Goal: Task Accomplishment & Management: Manage account settings

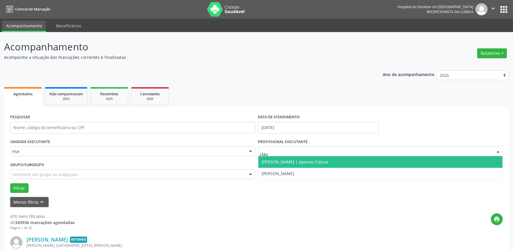
type input "claud"
click at [299, 162] on span "[PERSON_NAME] | Apenas Coluna" at bounding box center [295, 162] width 67 height 6
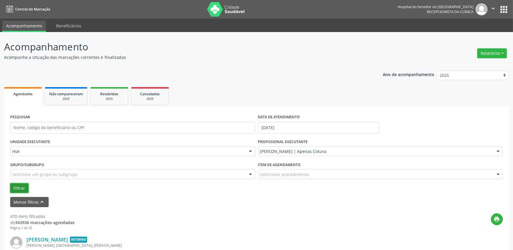
click at [16, 187] on button "Filtrar" at bounding box center [19, 188] width 18 height 10
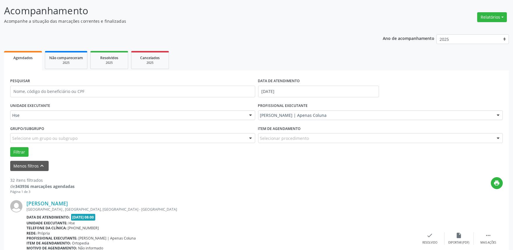
scroll to position [68, 0]
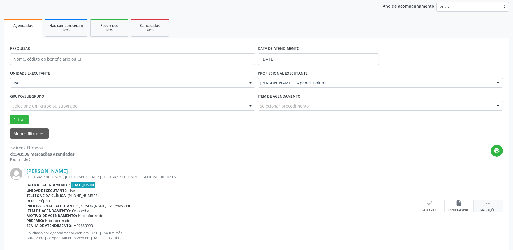
click at [485, 203] on icon "" at bounding box center [488, 203] width 6 height 6
click at [454, 203] on div "alarm_off Não compareceu" at bounding box center [459, 206] width 29 height 13
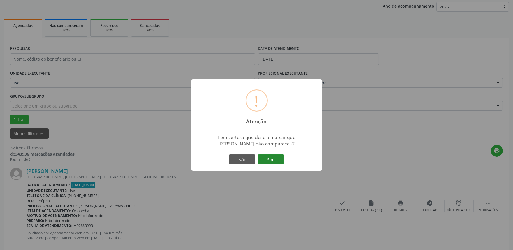
click at [276, 163] on button "Sim" at bounding box center [271, 159] width 26 height 10
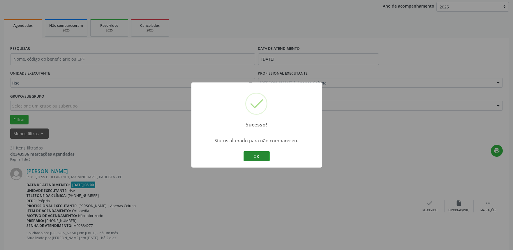
click at [251, 155] on button "OK" at bounding box center [257, 156] width 26 height 10
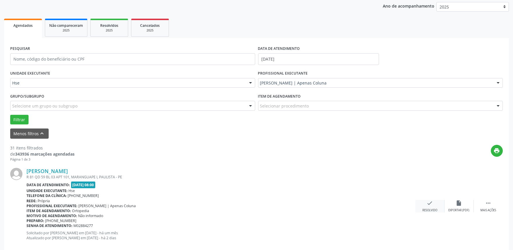
click at [435, 208] on div "Resolvido" at bounding box center [430, 210] width 15 height 4
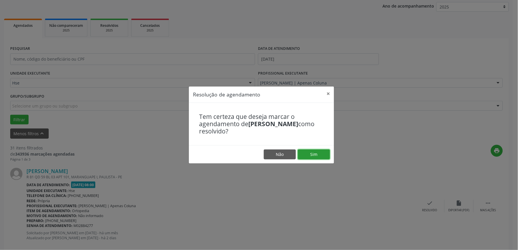
click at [321, 157] on button "Sim" at bounding box center [314, 155] width 32 height 10
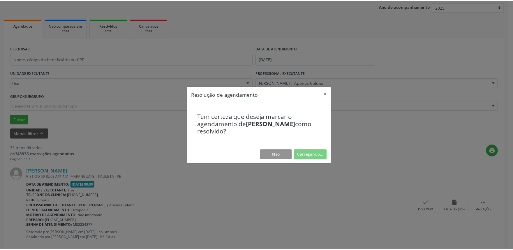
scroll to position [0, 0]
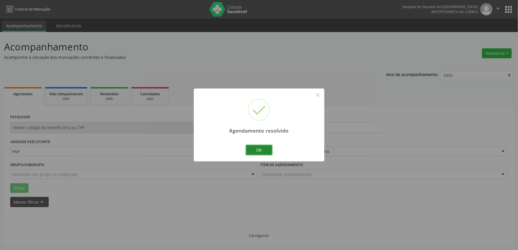
click at [262, 152] on button "Ok" at bounding box center [259, 150] width 26 height 10
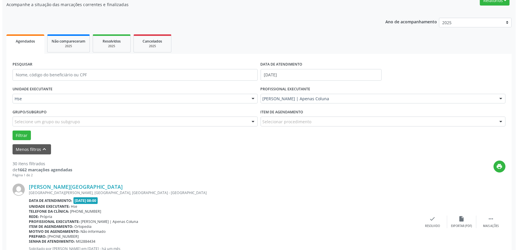
scroll to position [68, 0]
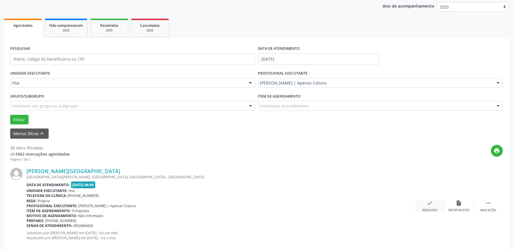
click at [433, 210] on div "Resolvido" at bounding box center [430, 210] width 15 height 4
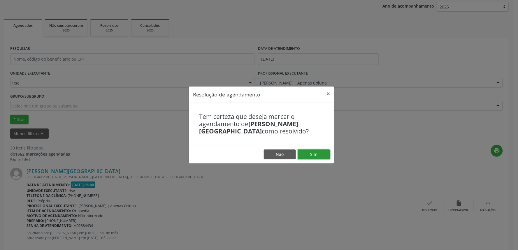
click at [322, 152] on button "Sim" at bounding box center [314, 155] width 32 height 10
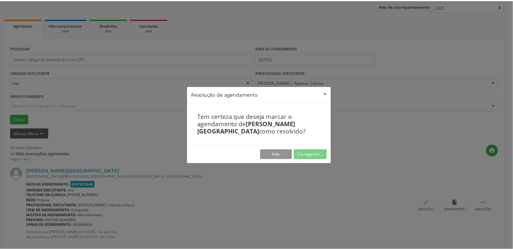
scroll to position [0, 0]
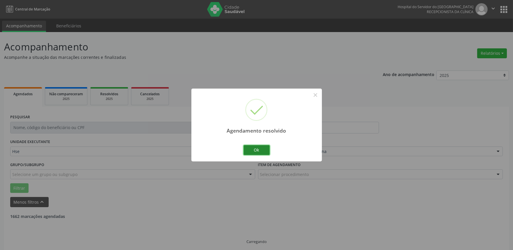
click at [265, 153] on button "Ok" at bounding box center [257, 150] width 26 height 10
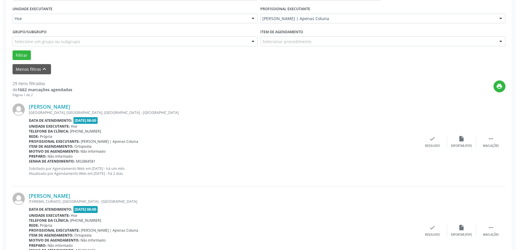
scroll to position [133, 0]
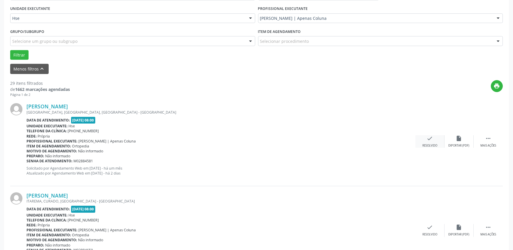
click at [424, 145] on div "Resolvido" at bounding box center [430, 146] width 15 height 4
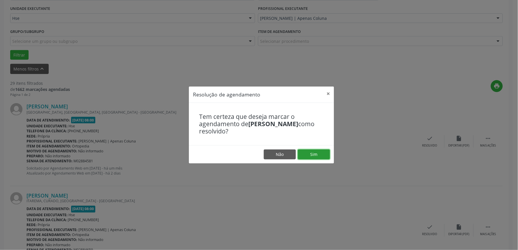
click at [328, 157] on button "Sim" at bounding box center [314, 155] width 32 height 10
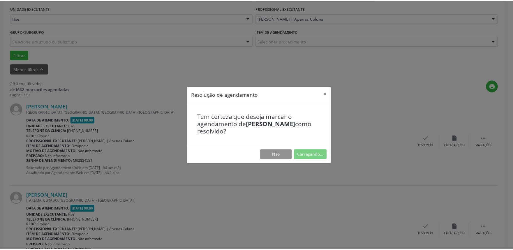
scroll to position [0, 0]
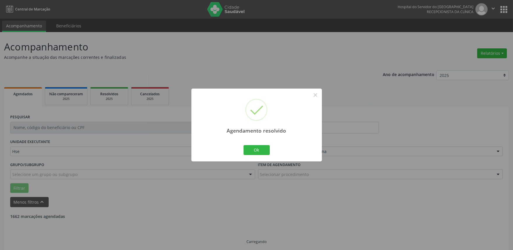
click at [270, 148] on div "Ok Cancel" at bounding box center [256, 150] width 29 height 12
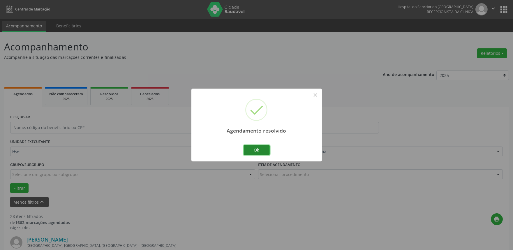
click at [261, 149] on button "Ok" at bounding box center [257, 150] width 26 height 10
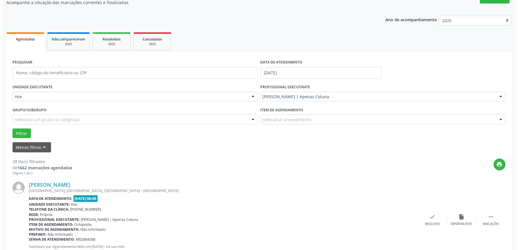
scroll to position [65, 0]
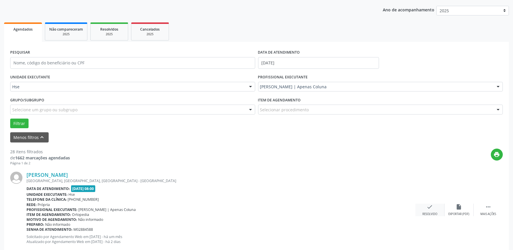
click at [424, 204] on div "check Resolvido" at bounding box center [430, 210] width 29 height 13
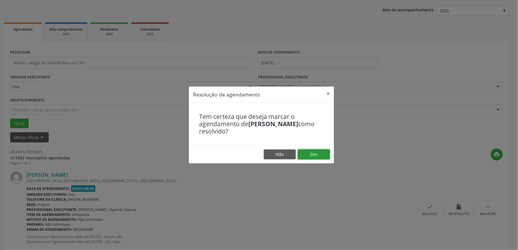
click at [312, 154] on button "Sim" at bounding box center [314, 155] width 32 height 10
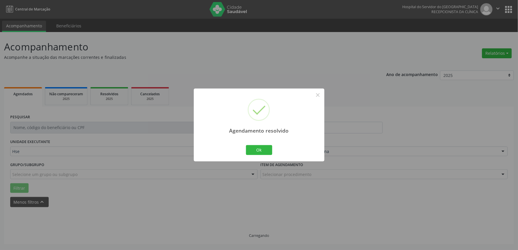
scroll to position [0, 0]
click at [261, 153] on button "Ok" at bounding box center [259, 150] width 26 height 10
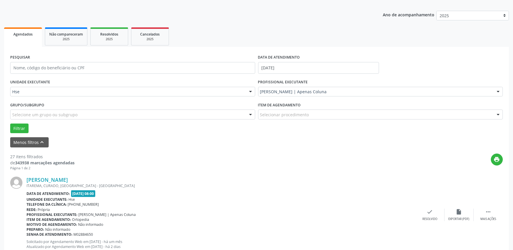
scroll to position [68, 0]
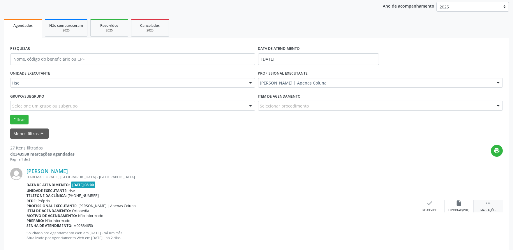
click at [483, 206] on div " Mais ações" at bounding box center [488, 206] width 29 height 13
click at [456, 206] on div "alarm_off Não compareceu" at bounding box center [459, 206] width 29 height 13
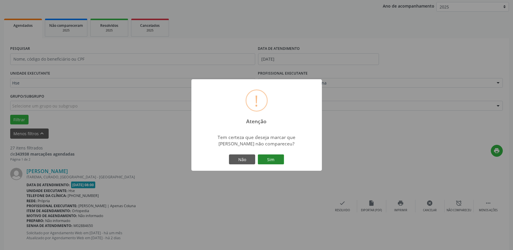
click at [278, 164] on button "Sim" at bounding box center [271, 159] width 26 height 10
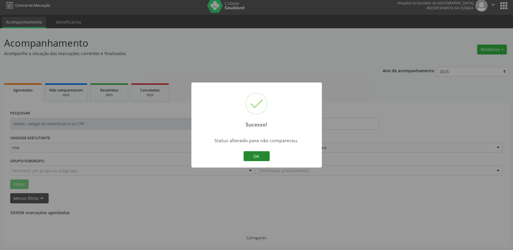
click at [247, 153] on button "OK" at bounding box center [257, 156] width 26 height 10
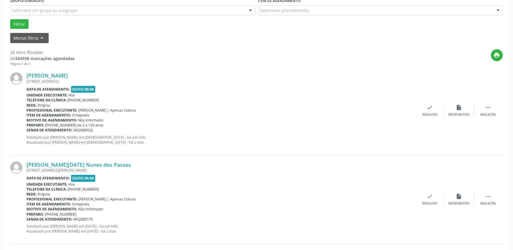
scroll to position [166, 0]
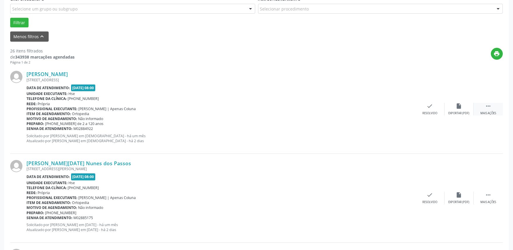
click at [488, 112] on div "Mais ações" at bounding box center [489, 113] width 16 height 4
click at [465, 112] on div "Não compareceu" at bounding box center [459, 113] width 25 height 4
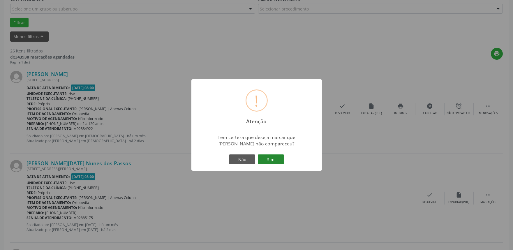
click at [273, 159] on button "Sim" at bounding box center [271, 159] width 26 height 10
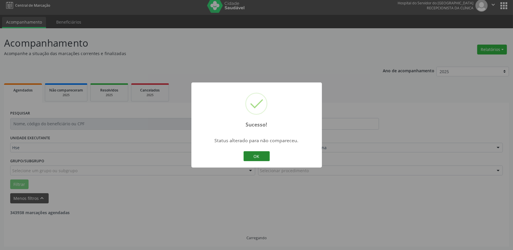
click at [263, 157] on button "OK" at bounding box center [257, 156] width 26 height 10
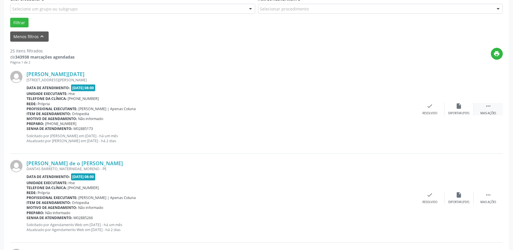
click at [497, 109] on div " Mais ações" at bounding box center [488, 109] width 29 height 13
click at [454, 108] on div "alarm_off Não compareceu" at bounding box center [459, 109] width 29 height 13
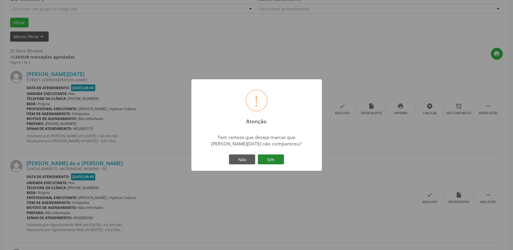
click at [270, 161] on button "Sim" at bounding box center [271, 159] width 26 height 10
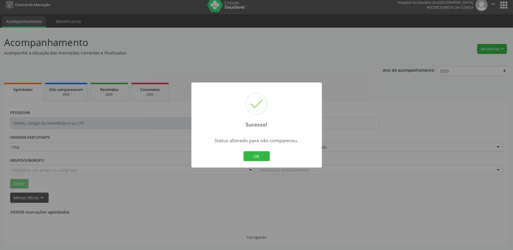
scroll to position [4, 0]
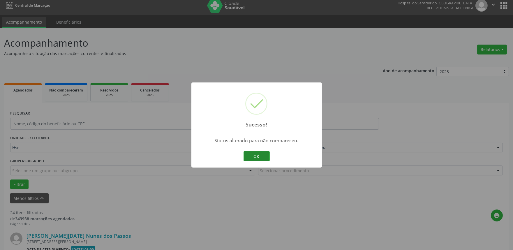
click at [252, 152] on button "OK" at bounding box center [257, 156] width 26 height 10
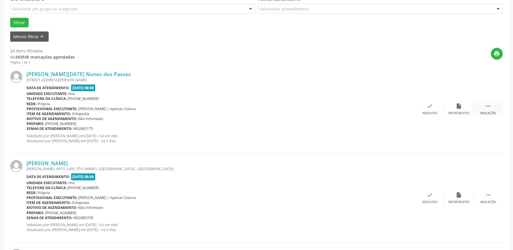
click at [495, 112] on div "Mais ações" at bounding box center [489, 113] width 16 height 4
click at [465, 113] on div "Não compareceu" at bounding box center [459, 113] width 25 height 4
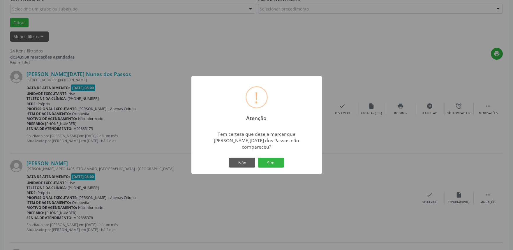
click at [268, 165] on div "Não Sim" at bounding box center [257, 163] width 58 height 12
click at [269, 164] on button "Sim" at bounding box center [271, 163] width 26 height 10
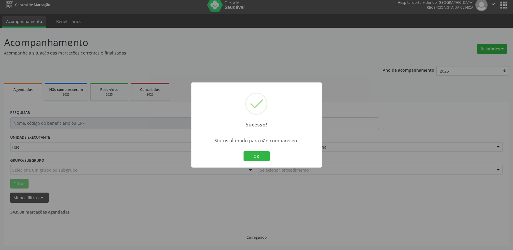
scroll to position [4, 0]
click at [260, 157] on button "OK" at bounding box center [257, 156] width 26 height 10
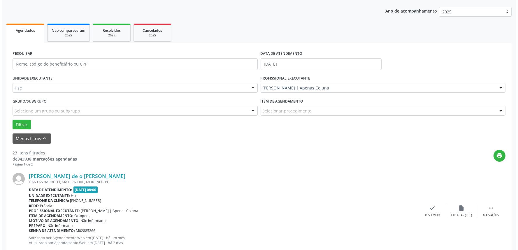
scroll to position [68, 0]
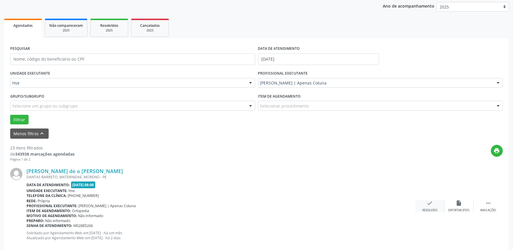
click at [428, 200] on icon "check" at bounding box center [430, 203] width 6 height 6
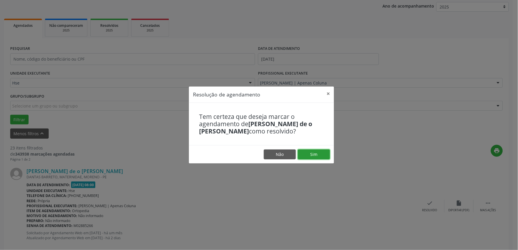
click at [327, 153] on button "Sim" at bounding box center [314, 155] width 32 height 10
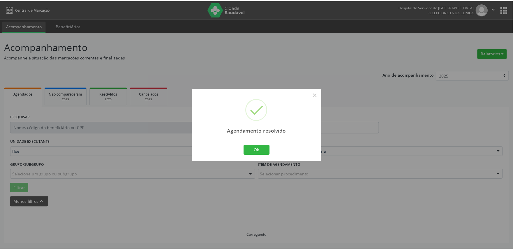
scroll to position [0, 0]
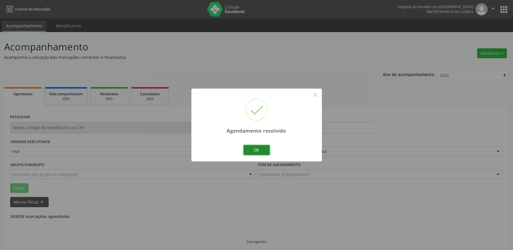
click at [264, 149] on button "Ok" at bounding box center [257, 150] width 26 height 10
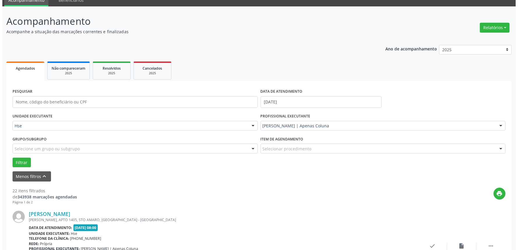
scroll to position [97, 0]
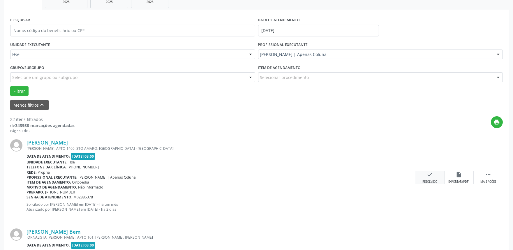
click at [423, 179] on div "check Resolvido" at bounding box center [430, 177] width 29 height 13
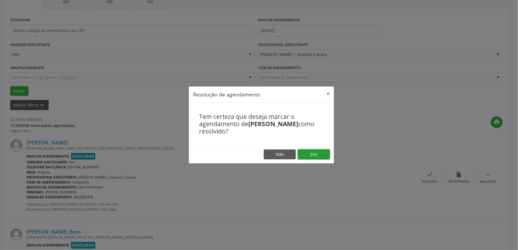
click at [313, 154] on button "Sim" at bounding box center [314, 155] width 32 height 10
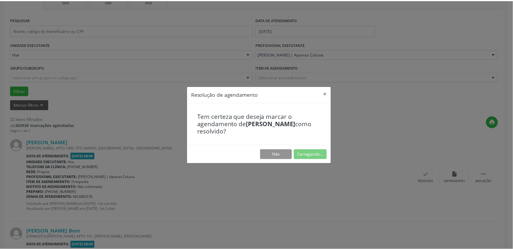
scroll to position [0, 0]
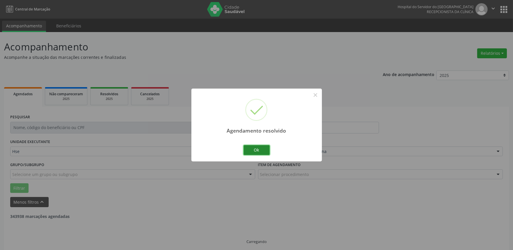
click at [263, 151] on button "Ok" at bounding box center [257, 150] width 26 height 10
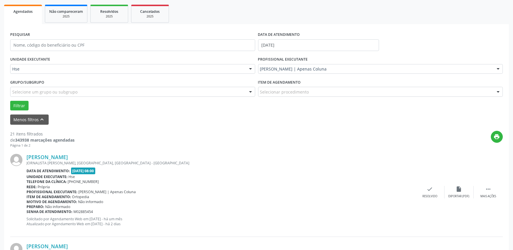
scroll to position [101, 0]
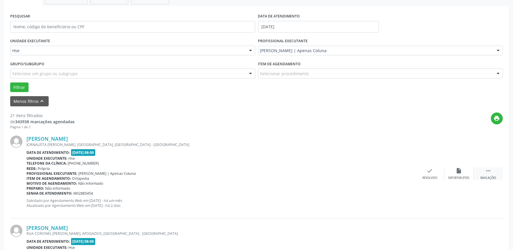
click at [488, 175] on div " Mais ações" at bounding box center [488, 174] width 29 height 13
click at [462, 177] on div "Não compareceu" at bounding box center [459, 178] width 25 height 4
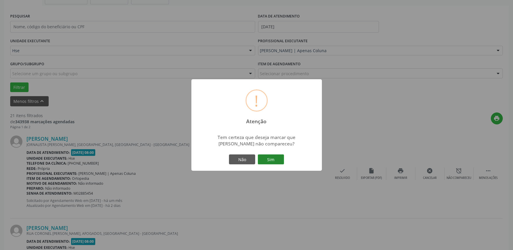
click at [276, 159] on button "Sim" at bounding box center [271, 159] width 26 height 10
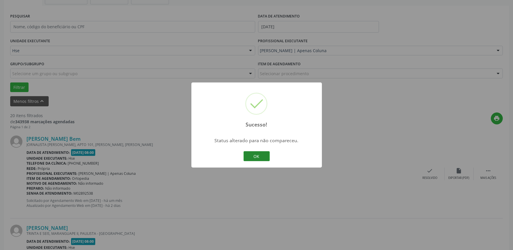
click at [256, 154] on button "OK" at bounding box center [257, 156] width 26 height 10
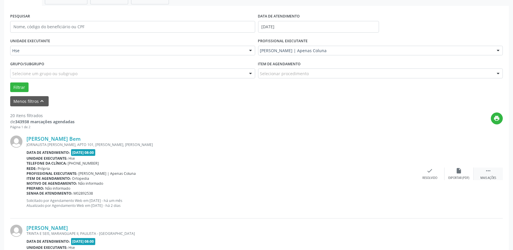
click at [485, 169] on icon "" at bounding box center [488, 171] width 6 height 6
click at [463, 173] on div "alarm_off Não compareceu" at bounding box center [459, 174] width 29 height 13
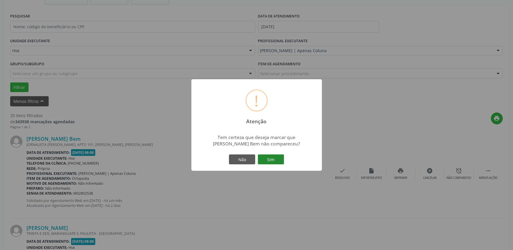
click at [277, 156] on button "Sim" at bounding box center [271, 159] width 26 height 10
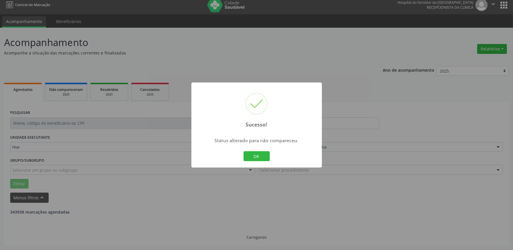
scroll to position [4, 0]
click at [264, 154] on button "OK" at bounding box center [257, 156] width 26 height 10
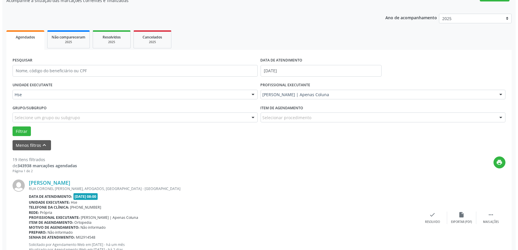
scroll to position [68, 0]
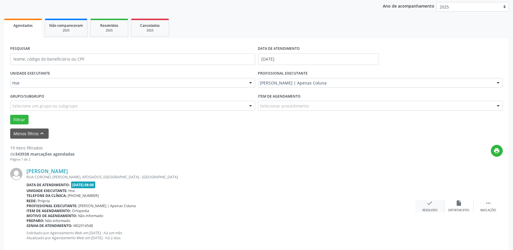
click at [424, 209] on div "Resolvido" at bounding box center [430, 210] width 15 height 4
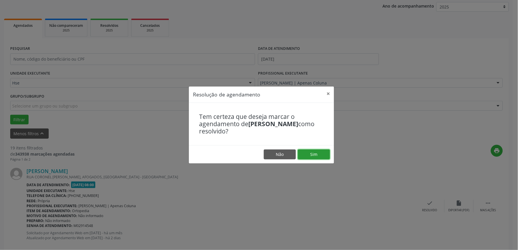
click at [317, 151] on button "Sim" at bounding box center [314, 155] width 32 height 10
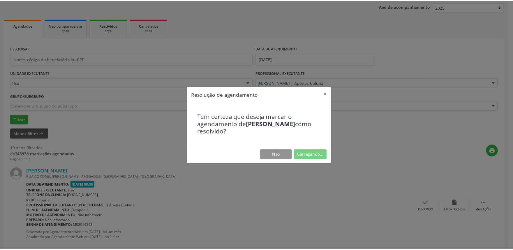
scroll to position [0, 0]
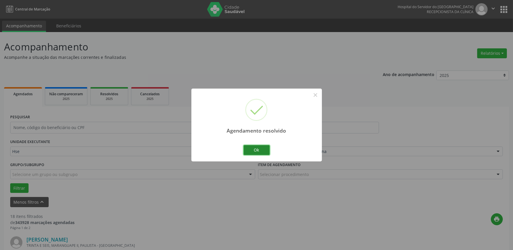
click at [260, 147] on button "Ok" at bounding box center [257, 150] width 26 height 10
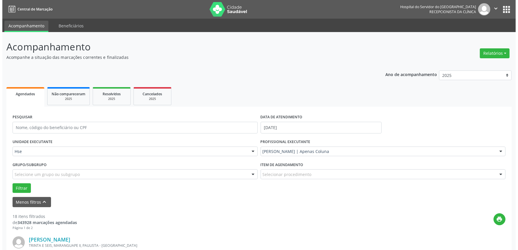
scroll to position [65, 0]
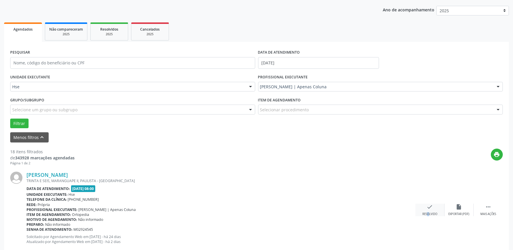
click at [424, 210] on div "check Resolvido" at bounding box center [430, 210] width 29 height 13
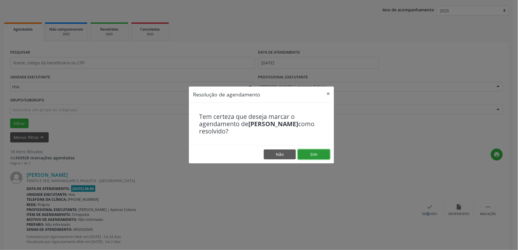
click at [324, 155] on button "Sim" at bounding box center [314, 155] width 32 height 10
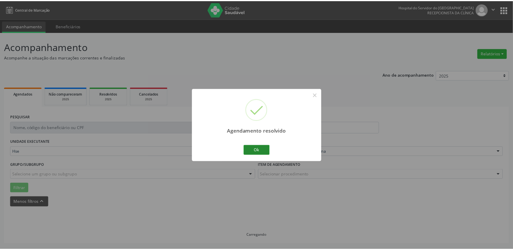
scroll to position [0, 0]
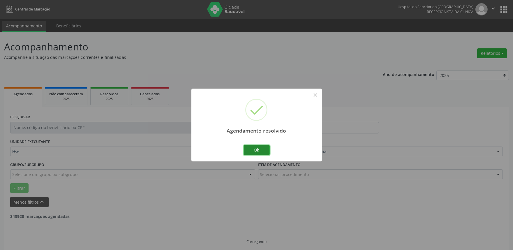
click at [252, 151] on button "Ok" at bounding box center [257, 150] width 26 height 10
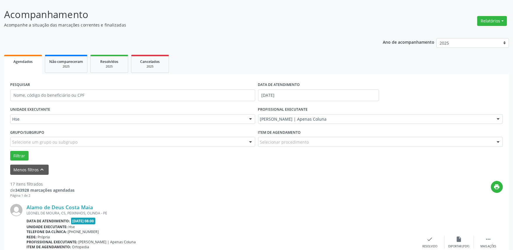
scroll to position [65, 0]
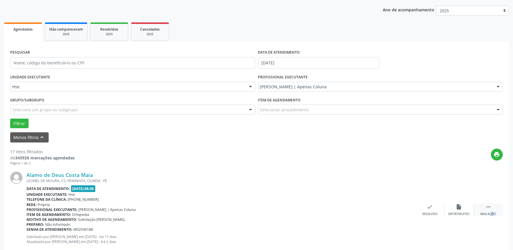
click at [486, 211] on div " Mais ações" at bounding box center [488, 210] width 29 height 13
click at [450, 206] on div "alarm_off Não compareceu" at bounding box center [459, 210] width 29 height 13
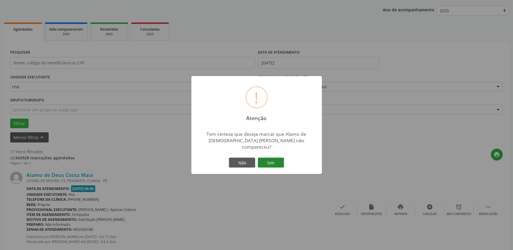
click at [272, 158] on button "Sim" at bounding box center [271, 163] width 26 height 10
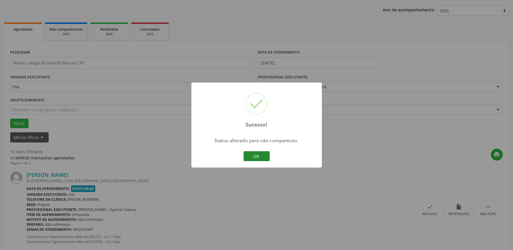
click at [256, 159] on button "OK" at bounding box center [257, 156] width 26 height 10
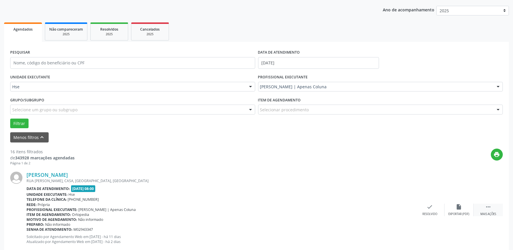
click at [487, 211] on div " Mais ações" at bounding box center [488, 210] width 29 height 13
click at [450, 210] on div "alarm_off Não compareceu" at bounding box center [459, 210] width 29 height 13
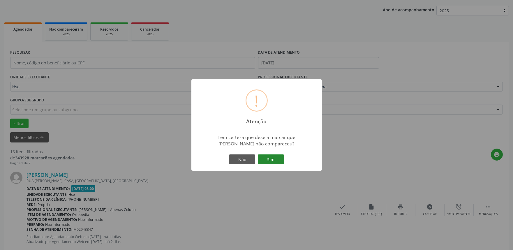
click at [269, 164] on button "Sim" at bounding box center [271, 159] width 26 height 10
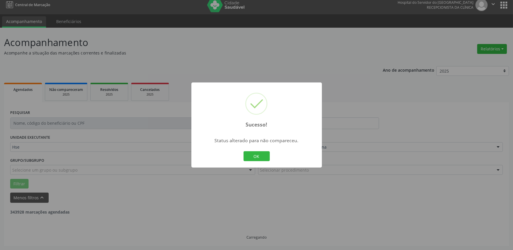
scroll to position [4, 0]
click at [252, 158] on button "OK" at bounding box center [257, 156] width 26 height 10
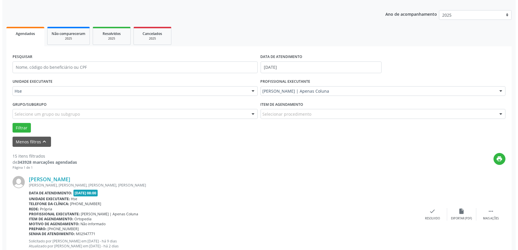
scroll to position [68, 0]
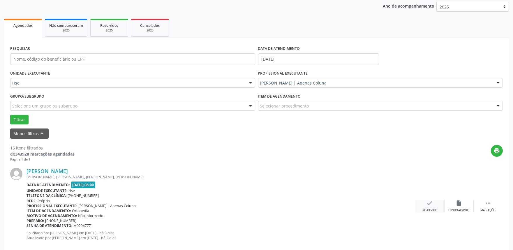
click at [430, 205] on icon "check" at bounding box center [430, 203] width 6 height 6
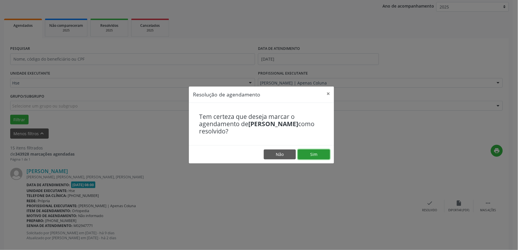
click at [309, 153] on button "Sim" at bounding box center [314, 155] width 32 height 10
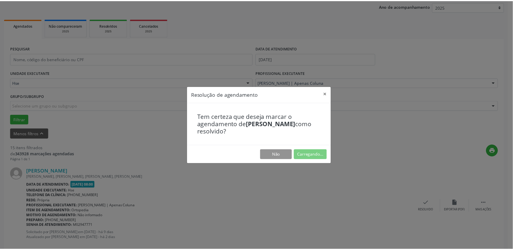
scroll to position [0, 0]
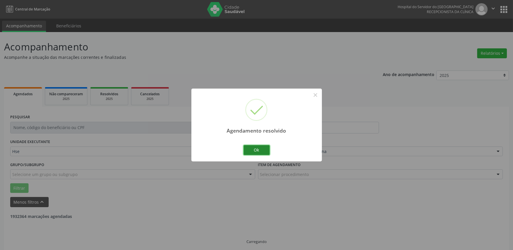
click at [261, 153] on button "Ok" at bounding box center [257, 150] width 26 height 10
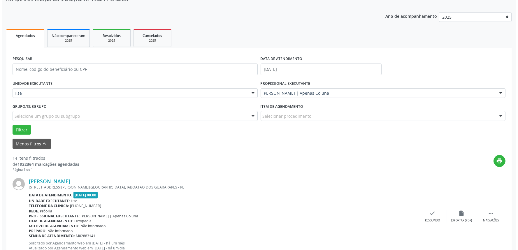
scroll to position [97, 0]
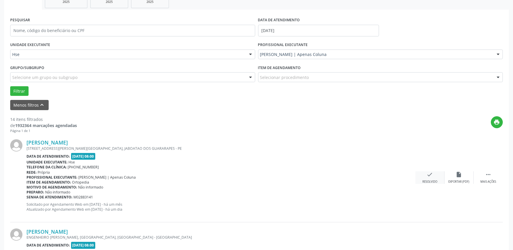
click at [428, 174] on icon "check" at bounding box center [430, 174] width 6 height 6
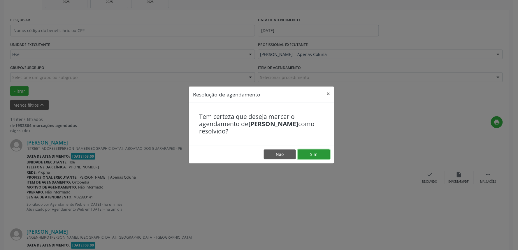
click at [312, 156] on button "Sim" at bounding box center [314, 155] width 32 height 10
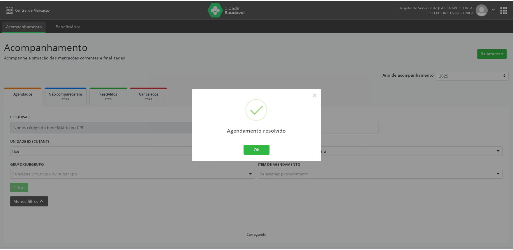
scroll to position [0, 0]
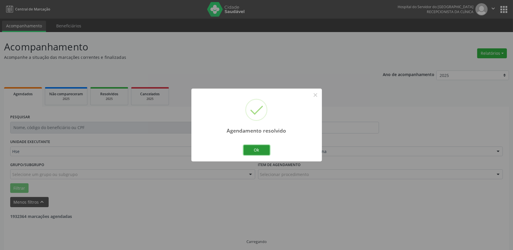
click at [264, 152] on button "Ok" at bounding box center [257, 150] width 26 height 10
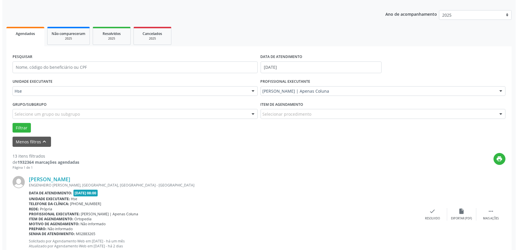
scroll to position [97, 0]
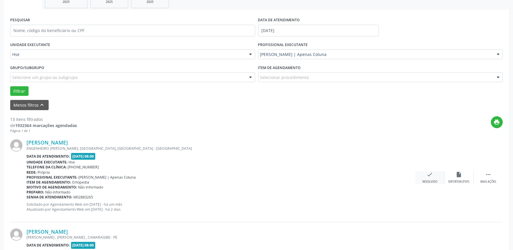
click at [421, 178] on div "check Resolvido" at bounding box center [430, 177] width 29 height 13
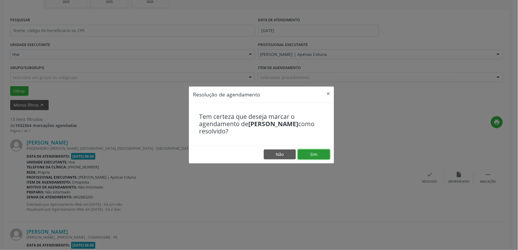
click at [314, 155] on button "Sim" at bounding box center [314, 155] width 32 height 10
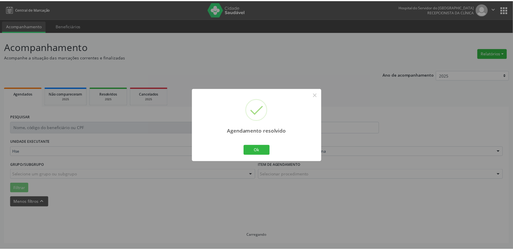
scroll to position [0, 0]
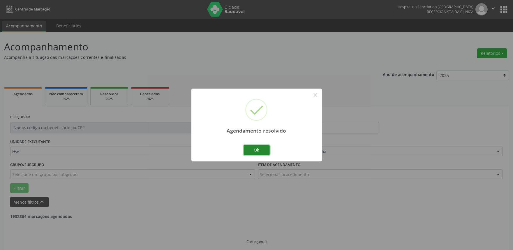
click at [261, 152] on button "Ok" at bounding box center [257, 150] width 26 height 10
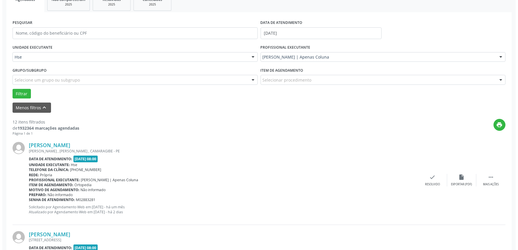
scroll to position [97, 0]
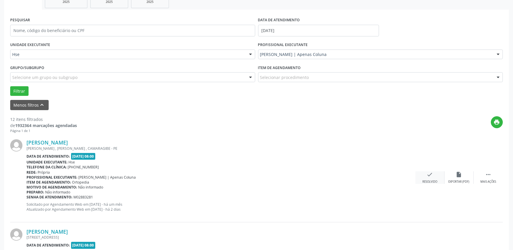
click at [429, 181] on div "Resolvido" at bounding box center [430, 182] width 15 height 4
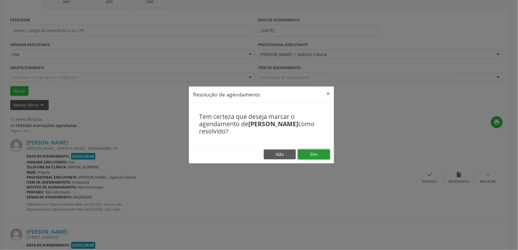
click at [317, 156] on button "Sim" at bounding box center [314, 155] width 32 height 10
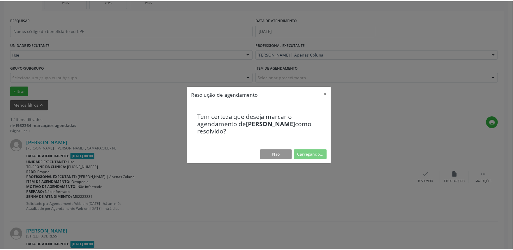
scroll to position [0, 0]
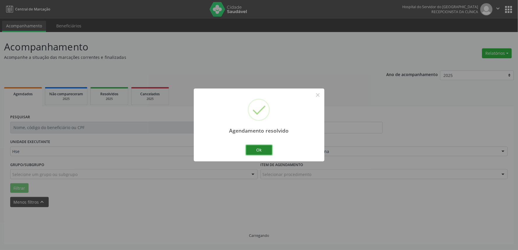
drag, startPoint x: 259, startPoint y: 150, endPoint x: 266, endPoint y: 151, distance: 7.1
click at [260, 150] on button "Ok" at bounding box center [259, 150] width 26 height 10
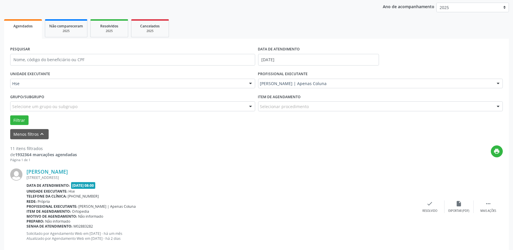
scroll to position [68, 0]
click at [493, 209] on div "Mais ações" at bounding box center [489, 210] width 16 height 4
click at [457, 207] on div "alarm_off Não compareceu" at bounding box center [459, 206] width 29 height 13
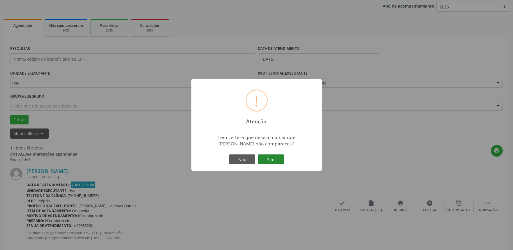
click at [263, 159] on button "Sim" at bounding box center [271, 159] width 26 height 10
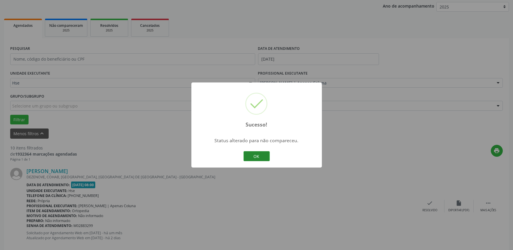
click at [249, 154] on button "OK" at bounding box center [257, 156] width 26 height 10
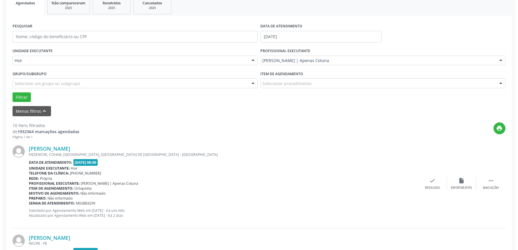
scroll to position [101, 0]
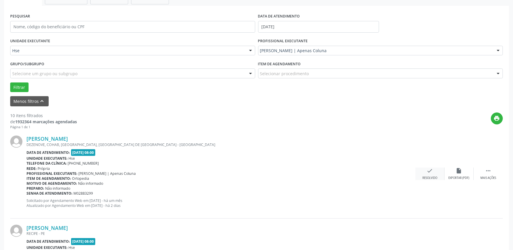
click at [428, 170] on icon "check" at bounding box center [430, 171] width 6 height 6
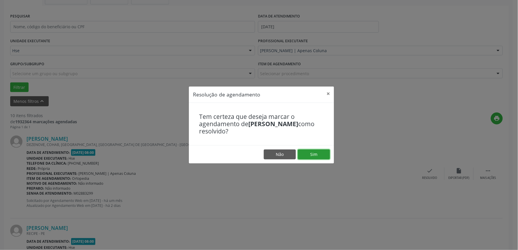
click at [319, 154] on button "Sim" at bounding box center [314, 155] width 32 height 10
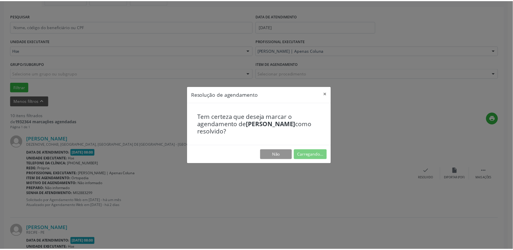
scroll to position [0, 0]
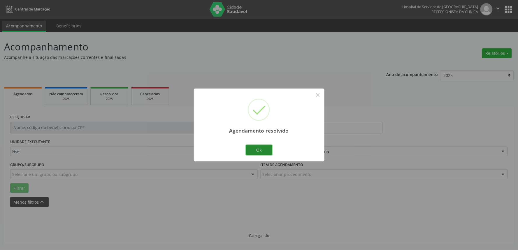
click at [268, 147] on button "Ok" at bounding box center [259, 150] width 26 height 10
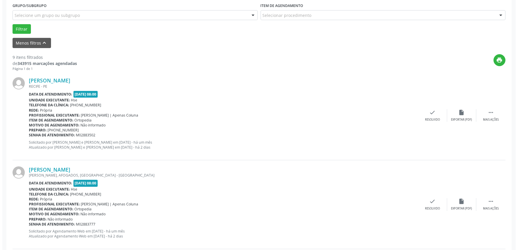
scroll to position [162, 0]
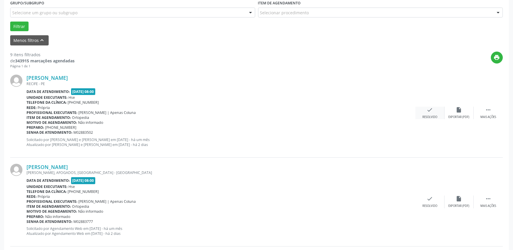
click at [432, 117] on div "Resolvido" at bounding box center [430, 117] width 15 height 4
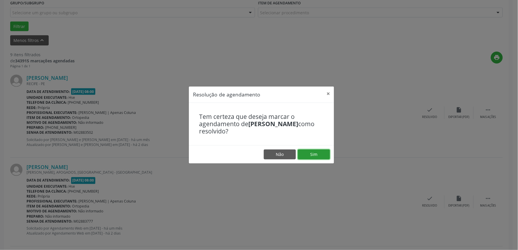
click at [325, 153] on button "Sim" at bounding box center [314, 155] width 32 height 10
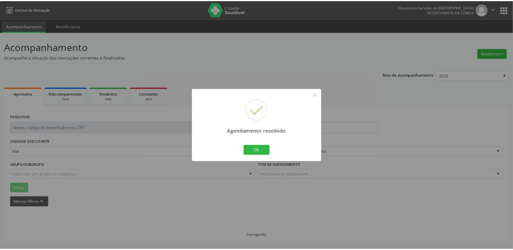
scroll to position [0, 0]
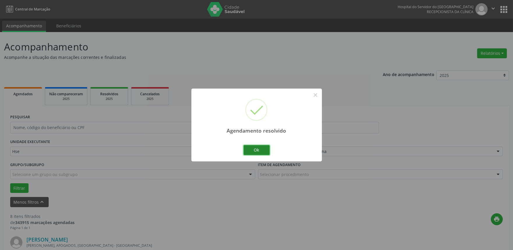
click at [248, 148] on button "Ok" at bounding box center [257, 150] width 26 height 10
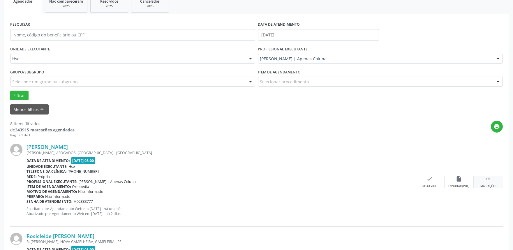
scroll to position [97, 0]
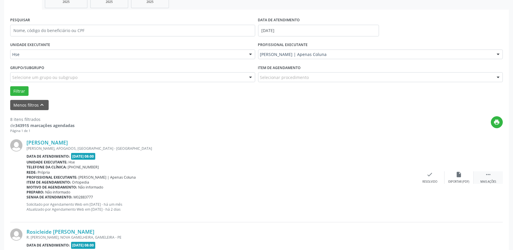
click at [487, 175] on icon "" at bounding box center [488, 174] width 6 height 6
click at [459, 180] on div "Não compareceu" at bounding box center [459, 182] width 25 height 4
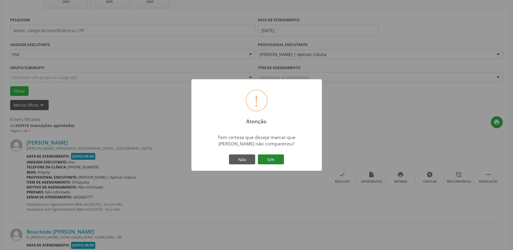
click at [277, 160] on button "Sim" at bounding box center [271, 159] width 26 height 10
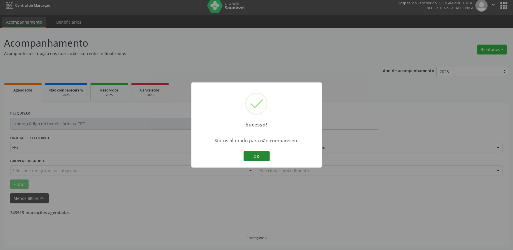
click at [249, 153] on button "OK" at bounding box center [257, 156] width 26 height 10
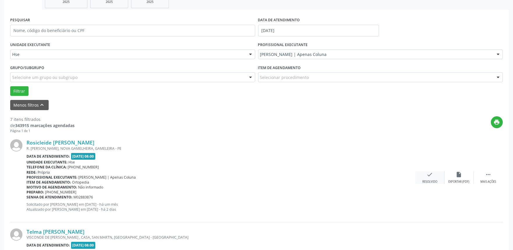
click at [432, 173] on icon "check" at bounding box center [430, 174] width 6 height 6
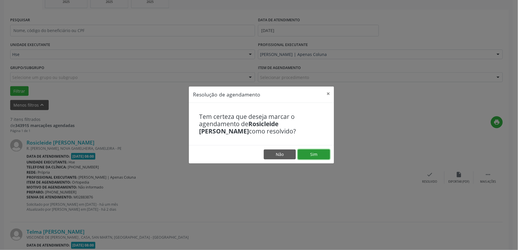
click at [317, 154] on button "Sim" at bounding box center [314, 155] width 32 height 10
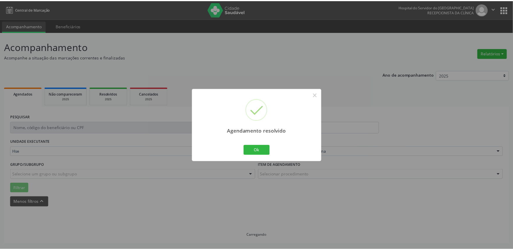
scroll to position [0, 0]
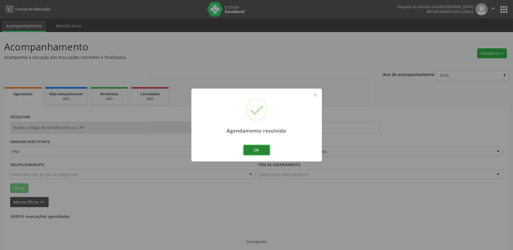
click at [258, 152] on button "Ok" at bounding box center [257, 150] width 26 height 10
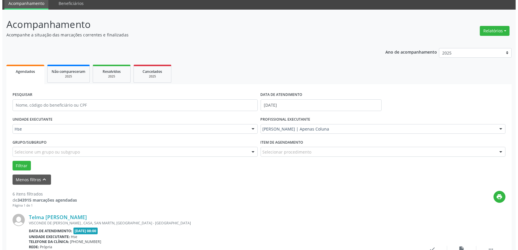
scroll to position [32, 0]
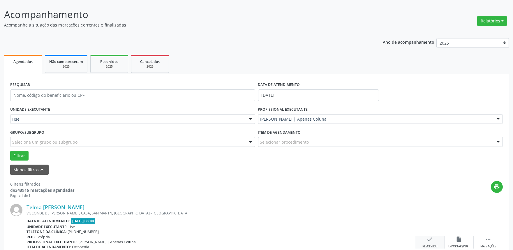
click at [426, 242] on div "check Resolvido" at bounding box center [430, 242] width 29 height 13
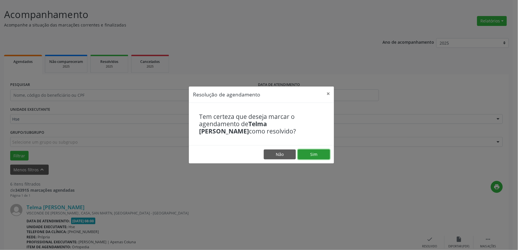
click at [313, 156] on button "Sim" at bounding box center [314, 155] width 32 height 10
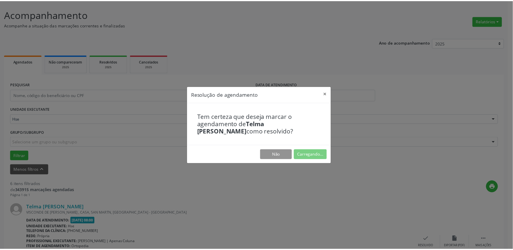
scroll to position [0, 0]
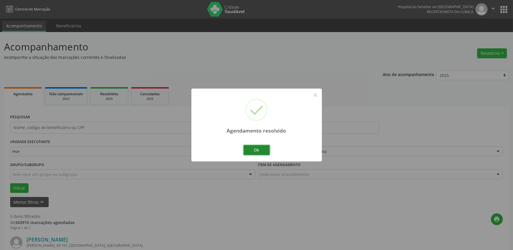
click at [261, 151] on button "Ok" at bounding box center [257, 150] width 26 height 10
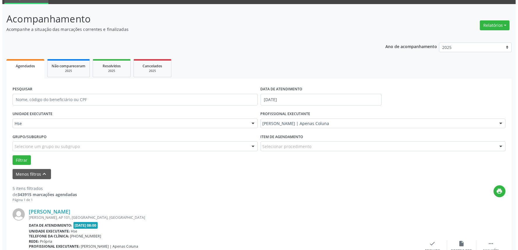
scroll to position [65, 0]
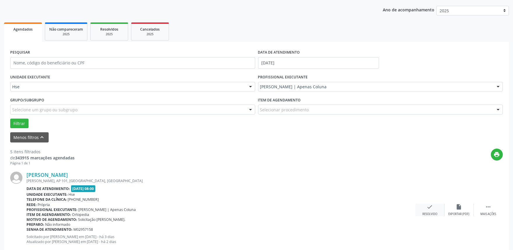
click at [428, 209] on icon "check" at bounding box center [430, 207] width 6 height 6
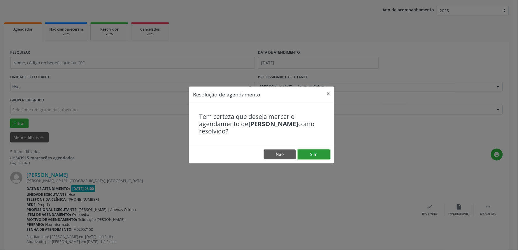
click at [305, 156] on button "Sim" at bounding box center [314, 155] width 32 height 10
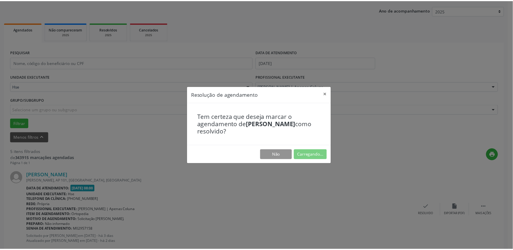
scroll to position [0, 0]
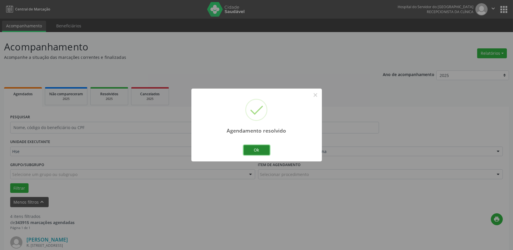
click at [257, 147] on button "Ok" at bounding box center [257, 150] width 26 height 10
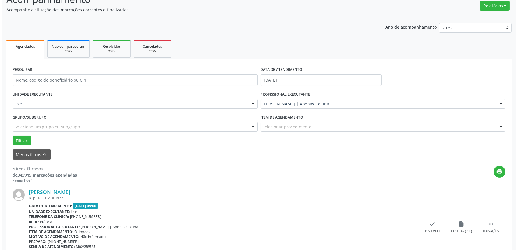
scroll to position [65, 0]
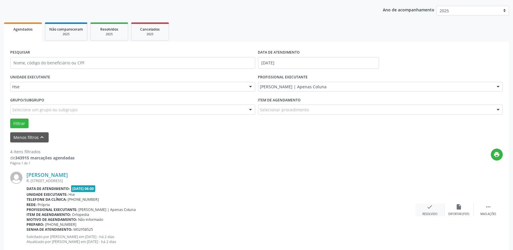
click at [431, 213] on div "Resolvido" at bounding box center [430, 214] width 15 height 4
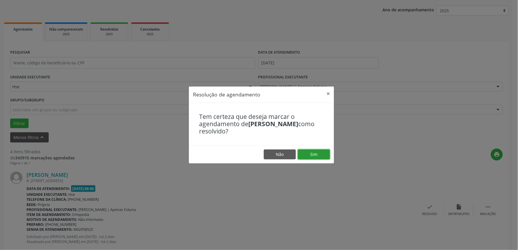
click at [316, 154] on button "Sim" at bounding box center [314, 155] width 32 height 10
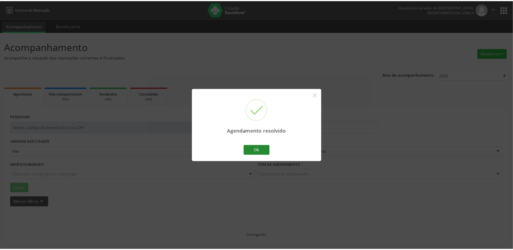
scroll to position [0, 0]
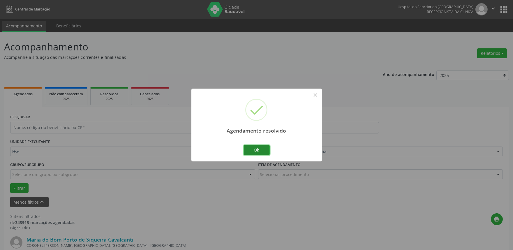
click at [257, 152] on button "Ok" at bounding box center [257, 150] width 26 height 10
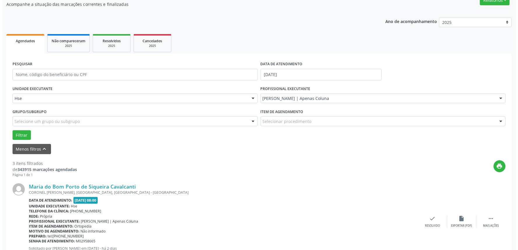
scroll to position [65, 0]
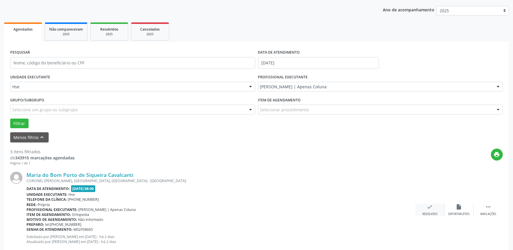
click at [430, 209] on icon "check" at bounding box center [430, 207] width 6 height 6
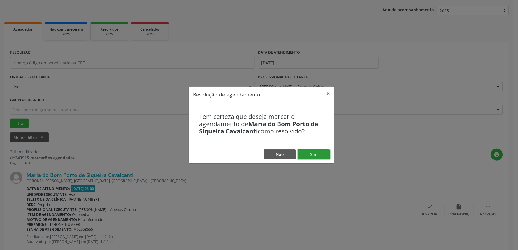
click at [320, 154] on button "Sim" at bounding box center [314, 155] width 32 height 10
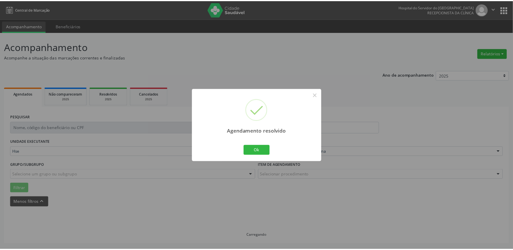
scroll to position [0, 0]
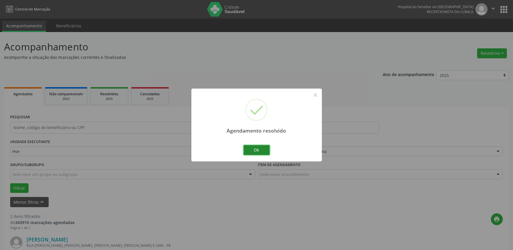
click at [268, 152] on button "Ok" at bounding box center [257, 150] width 26 height 10
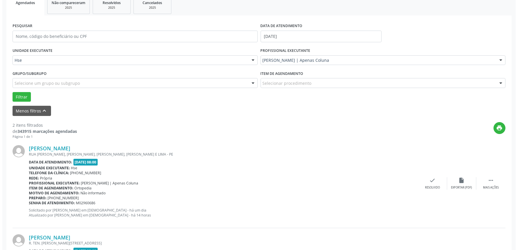
scroll to position [97, 0]
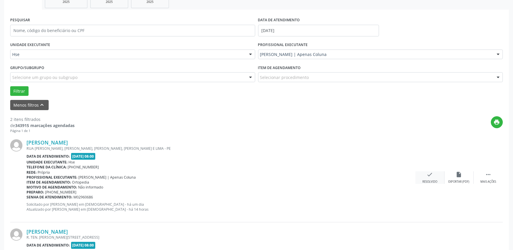
click at [427, 181] on div "Resolvido" at bounding box center [430, 182] width 15 height 4
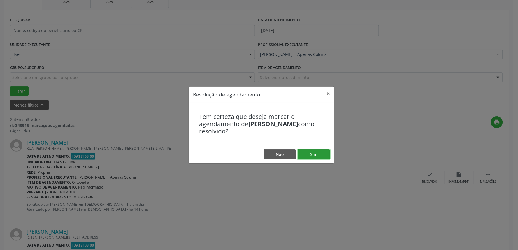
click at [319, 155] on button "Sim" at bounding box center [314, 155] width 32 height 10
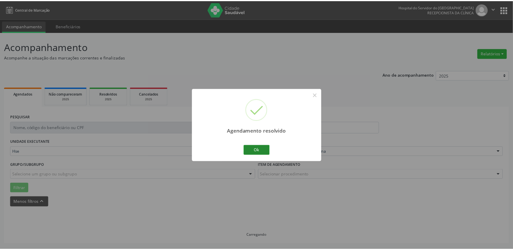
scroll to position [0, 0]
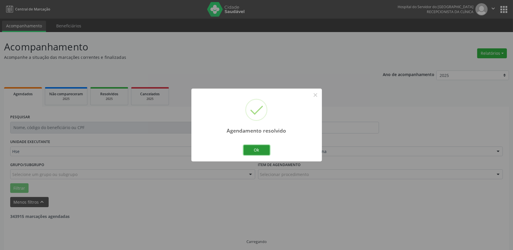
drag, startPoint x: 255, startPoint y: 152, endPoint x: 254, endPoint y: 157, distance: 5.9
click at [255, 152] on button "Ok" at bounding box center [257, 150] width 26 height 10
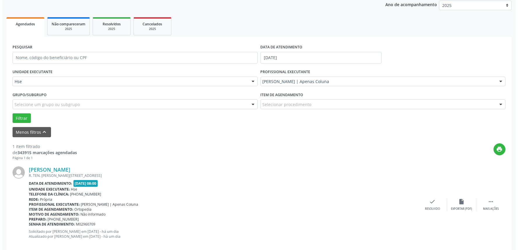
scroll to position [79, 0]
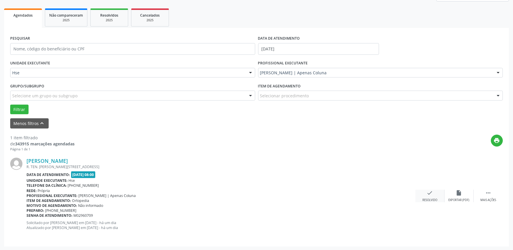
click at [429, 193] on icon "check" at bounding box center [430, 193] width 6 height 6
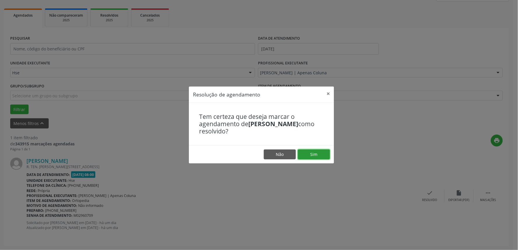
click at [329, 158] on button "Sim" at bounding box center [314, 155] width 32 height 10
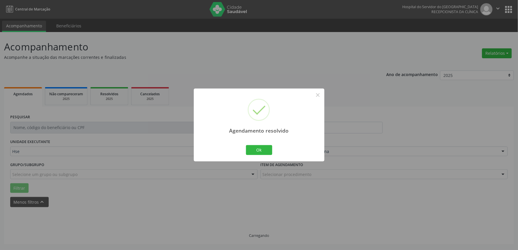
scroll to position [0, 0]
click at [262, 155] on button "Ok" at bounding box center [259, 150] width 26 height 10
